Goal: Transaction & Acquisition: Purchase product/service

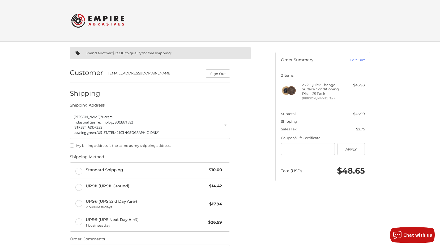
click at [104, 22] on img at bounding box center [97, 20] width 53 height 21
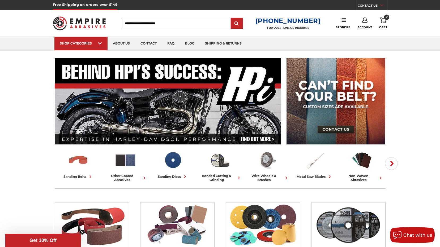
click at [381, 19] on use at bounding box center [383, 21] width 6 height 6
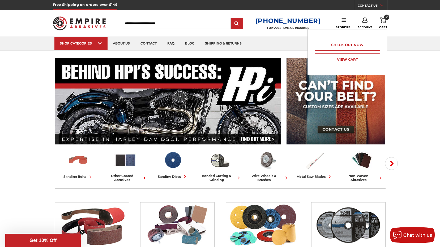
click at [362, 22] on use at bounding box center [364, 20] width 5 height 5
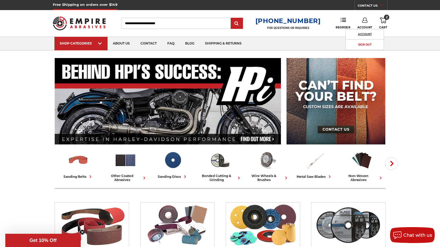
click at [362, 32] on link "Account" at bounding box center [365, 34] width 38 height 10
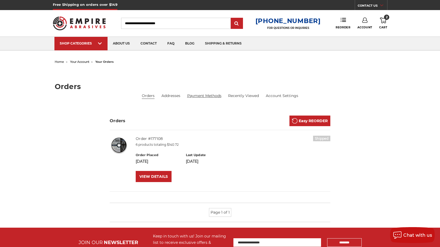
click at [208, 94] on link "Payment Methods" at bounding box center [204, 96] width 34 height 6
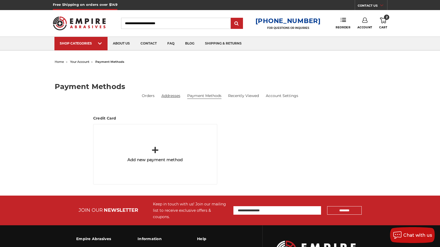
click at [175, 96] on link "Addresses" at bounding box center [170, 96] width 19 height 6
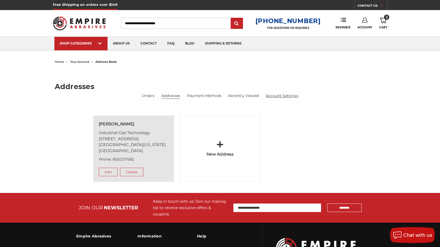
click at [282, 97] on link "Account Settings" at bounding box center [282, 96] width 32 height 6
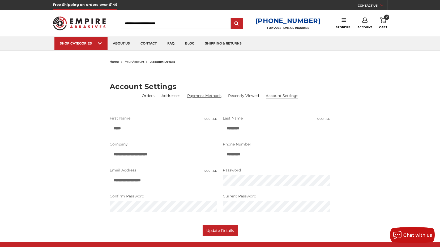
click at [198, 95] on link "Payment Methods" at bounding box center [204, 96] width 34 height 6
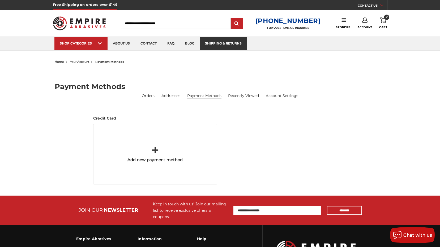
click at [234, 41] on link "shipping & returns" at bounding box center [223, 44] width 47 height 14
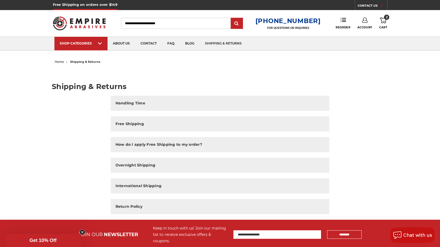
click at [384, 19] on span "2" at bounding box center [386, 17] width 5 height 5
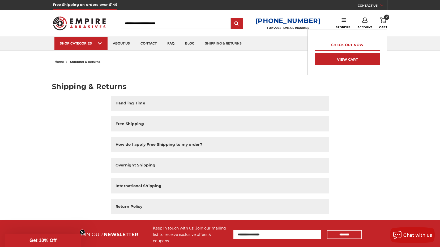
click at [332, 59] on link "View Cart" at bounding box center [347, 59] width 65 height 12
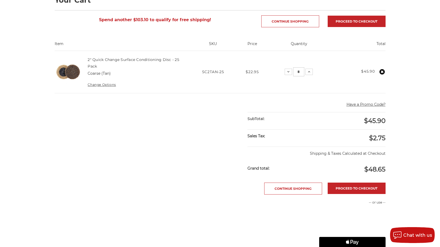
scroll to position [53, 0]
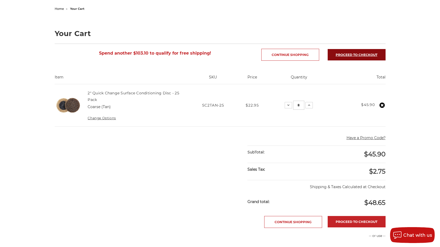
click at [339, 52] on link "Proceed to checkout" at bounding box center [357, 54] width 58 height 11
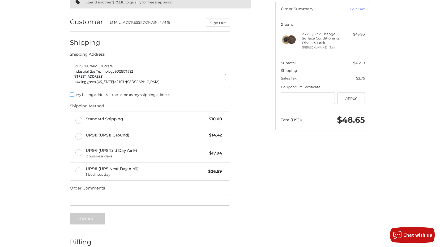
scroll to position [53, 0]
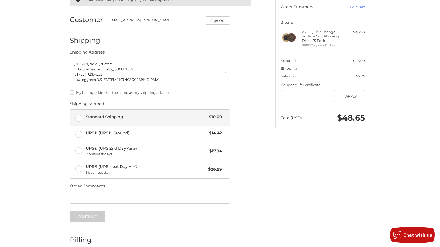
click at [77, 121] on label "Standard Shipping $10.00" at bounding box center [150, 118] width 160 height 16
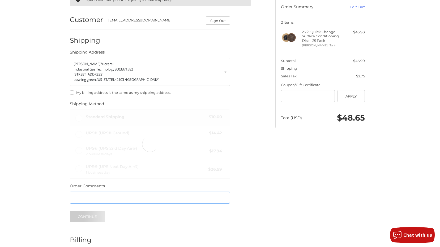
click at [95, 197] on input "Order Comments" at bounding box center [150, 198] width 160 height 12
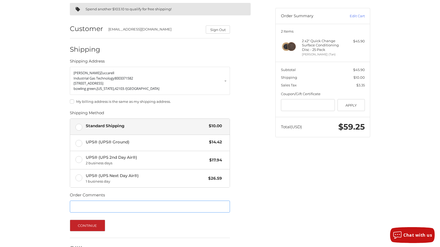
scroll to position [80, 0]
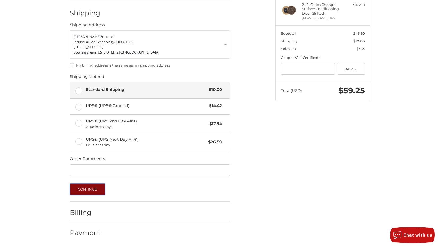
click at [89, 193] on button "Continue" at bounding box center [87, 190] width 35 height 12
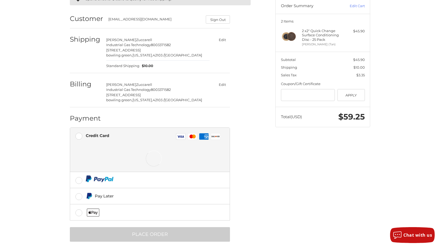
scroll to position [59, 0]
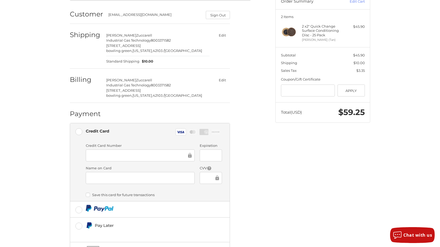
click at [145, 174] on div at bounding box center [140, 178] width 109 height 12
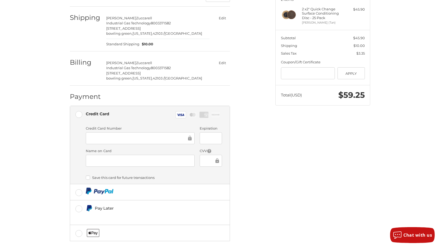
scroll to position [103, 0]
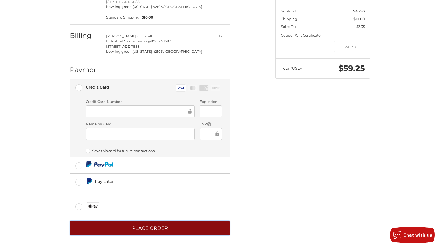
click at [175, 225] on button "Place Order" at bounding box center [150, 228] width 160 height 15
click at [185, 231] on button "Place Order" at bounding box center [150, 228] width 160 height 15
click at [182, 230] on button "Place Order" at bounding box center [150, 228] width 160 height 15
click at [177, 226] on button "Place Order" at bounding box center [150, 228] width 160 height 15
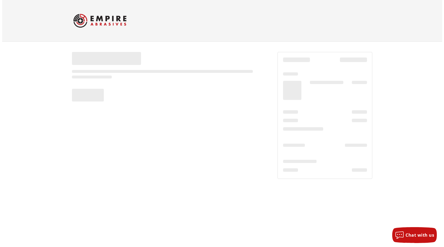
scroll to position [0, 0]
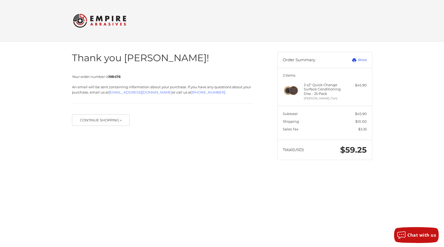
click at [364, 58] on link "Print" at bounding box center [353, 60] width 26 height 5
